Goal: Task Accomplishment & Management: Use online tool/utility

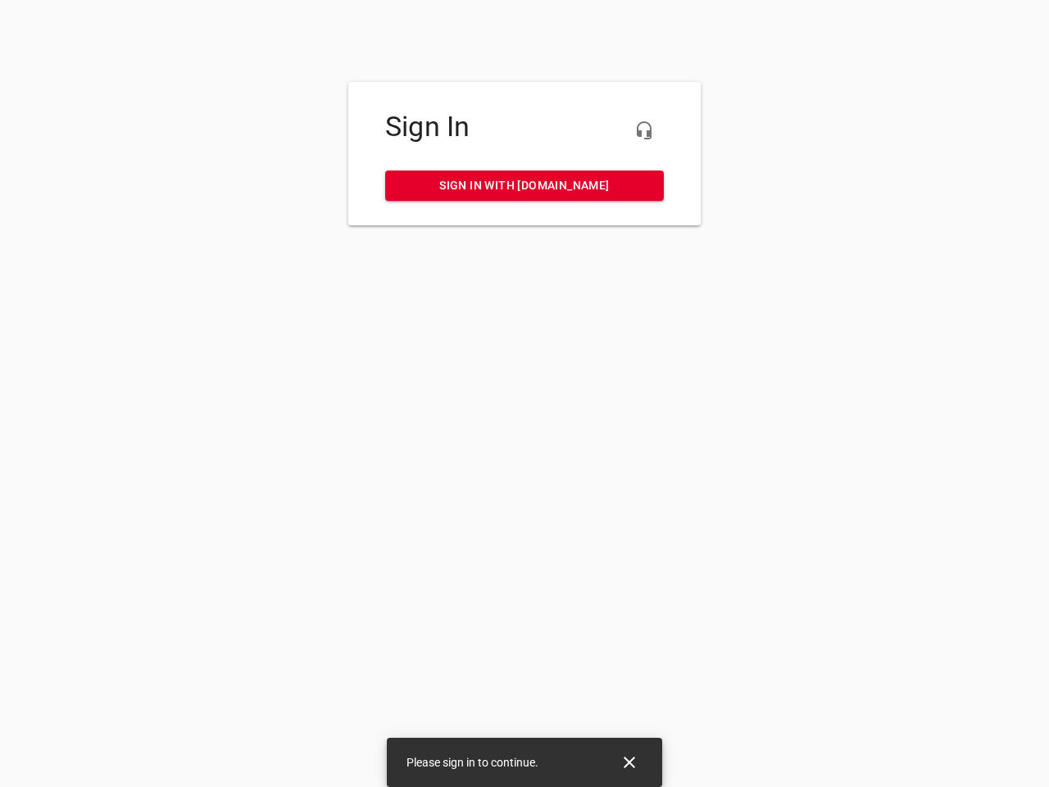
click at [644, 130] on icon "button" at bounding box center [645, 131] width 20 height 20
click at [630, 763] on icon "Close" at bounding box center [629, 762] width 11 height 11
